Goal: Information Seeking & Learning: Learn about a topic

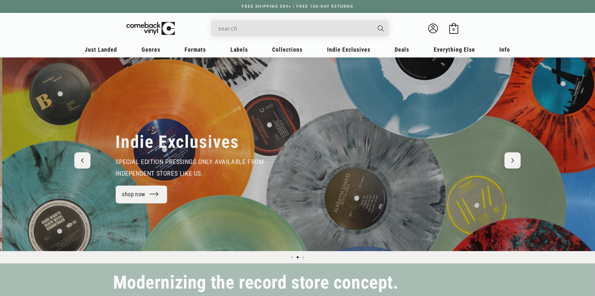
scroll to position [0, 595]
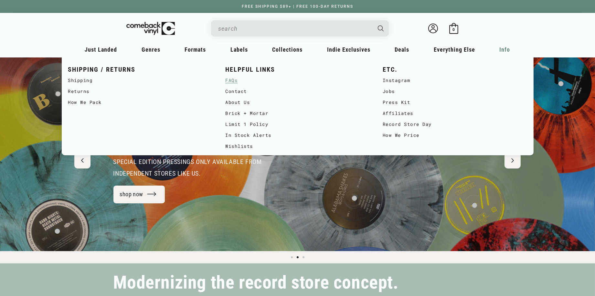
click at [235, 81] on link "FAQs" at bounding box center [297, 80] width 144 height 11
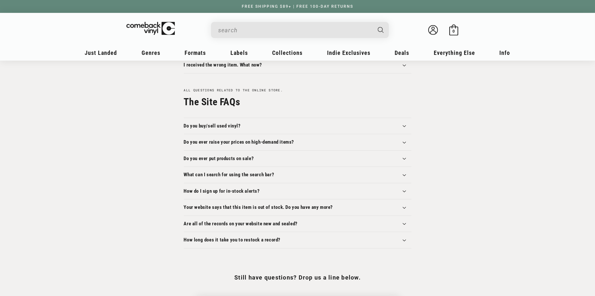
scroll to position [645, 0]
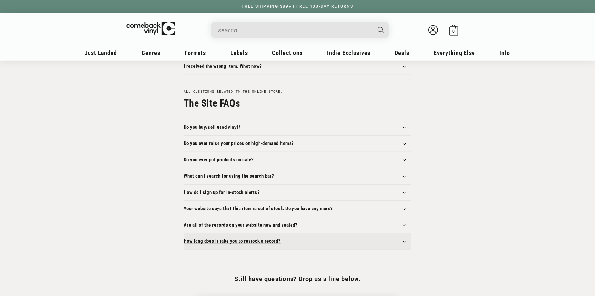
click at [338, 241] on summary "How long does it take you to restock a record?" at bounding box center [297, 242] width 227 height 16
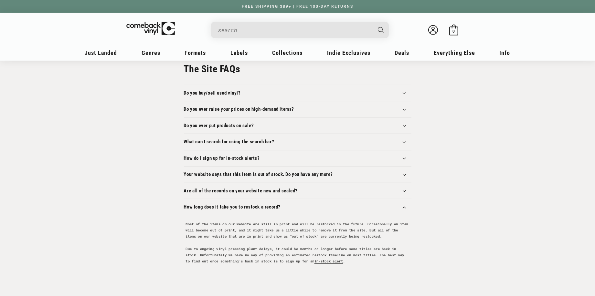
scroll to position [683, 0]
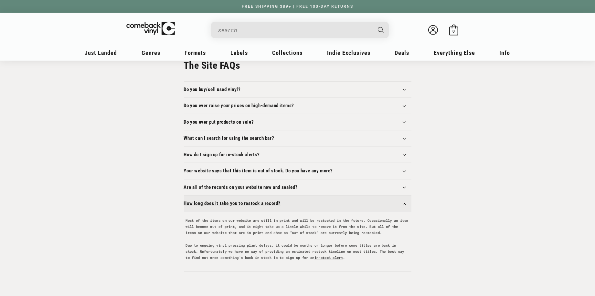
click at [368, 200] on summary "How long does it take you to restock a record?" at bounding box center [297, 204] width 227 height 16
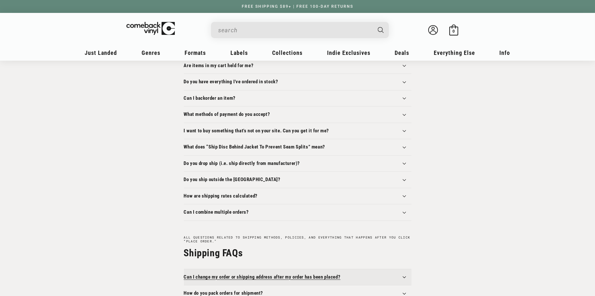
scroll to position [139, 0]
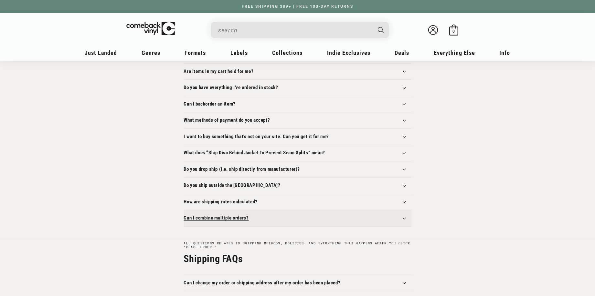
click at [311, 218] on summary "Can I combine multiple orders?" at bounding box center [297, 218] width 227 height 16
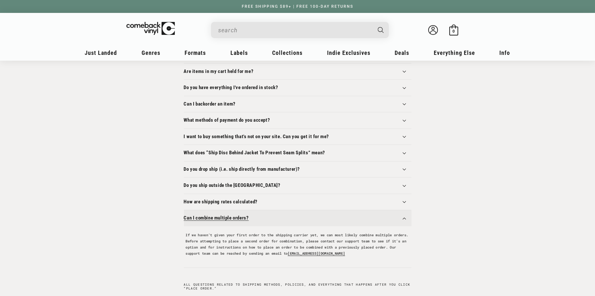
click at [311, 218] on summary "Can I combine multiple orders?" at bounding box center [297, 218] width 227 height 16
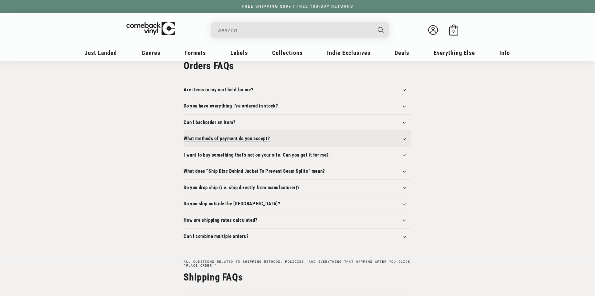
scroll to position [119, 0]
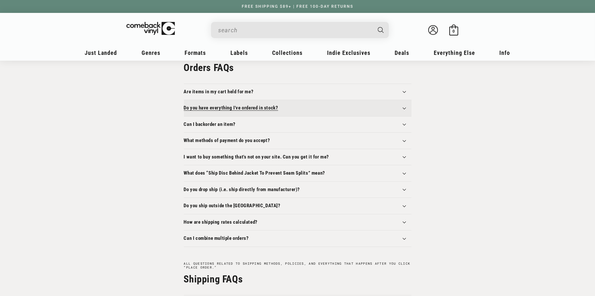
click at [332, 108] on summary "Do you have everything I've ordered in stock?" at bounding box center [297, 108] width 227 height 16
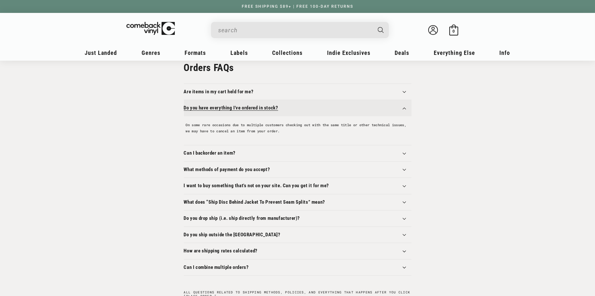
click at [332, 108] on summary "Do you have everything I've ordered in stock?" at bounding box center [297, 108] width 227 height 16
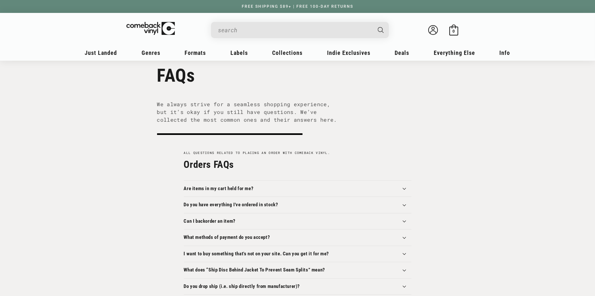
scroll to position [1, 0]
